Goal: Information Seeking & Learning: Find specific fact

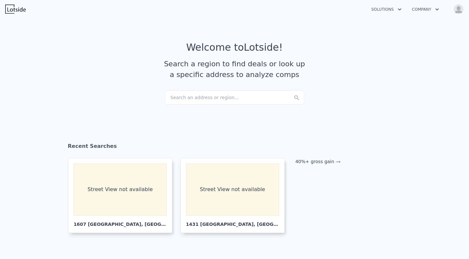
click at [200, 96] on div "Search an address or region..." at bounding box center [234, 97] width 139 height 14
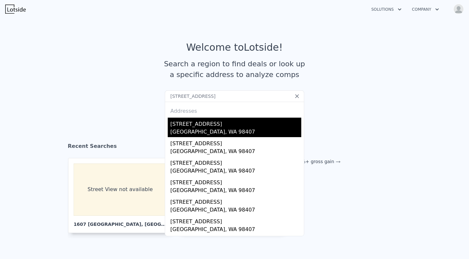
type input "[STREET_ADDRESS]"
click at [200, 128] on div "[STREET_ADDRESS]" at bounding box center [235, 123] width 131 height 10
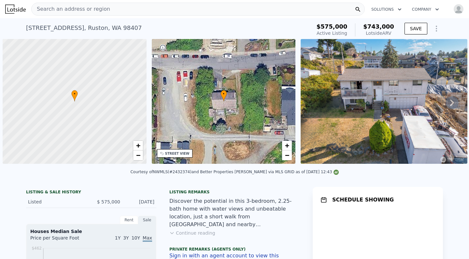
scroll to position [0, 3]
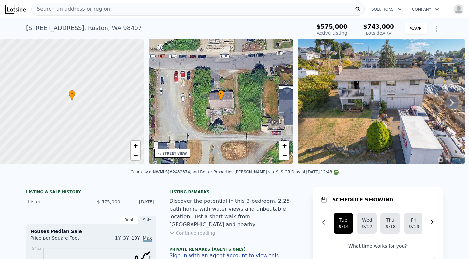
click at [455, 102] on icon at bounding box center [451, 102] width 13 height 13
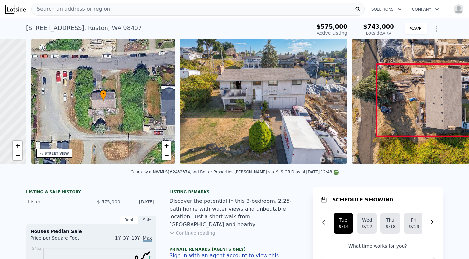
scroll to position [0, 152]
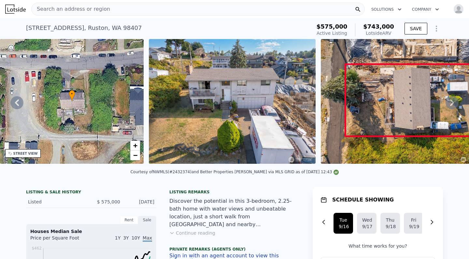
click at [455, 102] on icon at bounding box center [451, 102] width 13 height 13
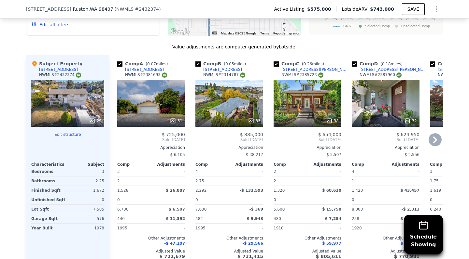
scroll to position [660, 0]
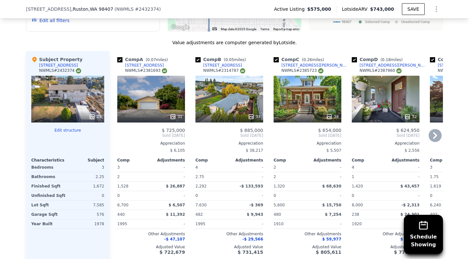
click at [433, 130] on icon at bounding box center [434, 135] width 13 height 13
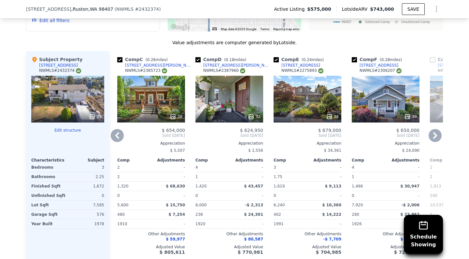
click at [115, 130] on icon at bounding box center [117, 135] width 13 height 13
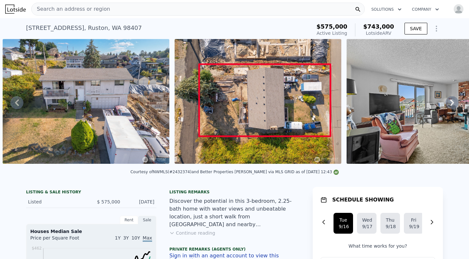
scroll to position [0, 0]
drag, startPoint x: 22, startPoint y: 29, endPoint x: 172, endPoint y: 27, distance: 149.7
click at [172, 27] on div "[STREET_ADDRESS] Active at $575k (~ARV $743k ) $575,000 Active Listing $743,000…" at bounding box center [234, 28] width 469 height 21
copy div "[STREET_ADDRESS] Active at $575k (~ARV $743k )"
